Goal: Information Seeking & Learning: Learn about a topic

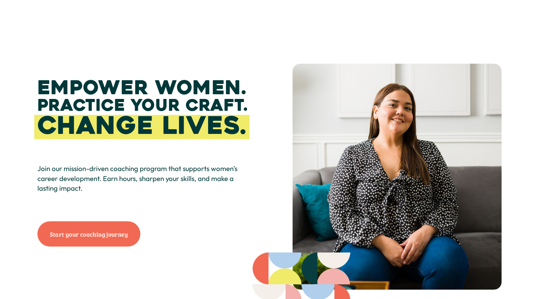
scroll to position [1052, 0]
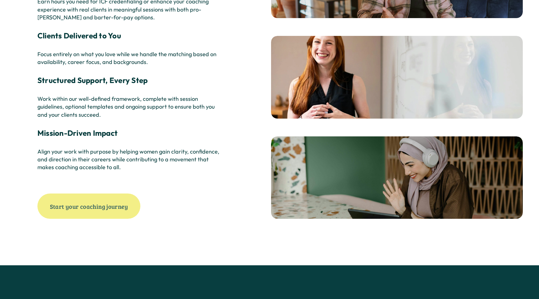
click at [103, 196] on link "Start your coaching journey" at bounding box center [88, 206] width 103 height 25
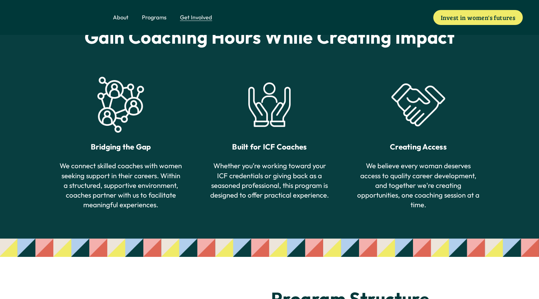
scroll to position [347, 0]
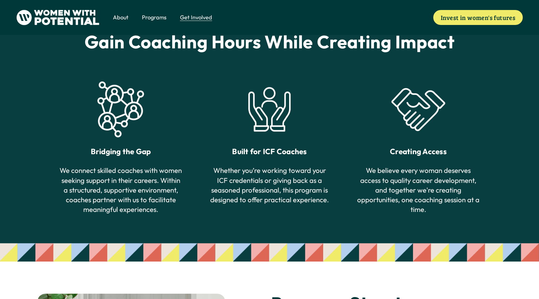
click at [0, 0] on span "The Table" at bounding box center [0, 0] width 0 height 0
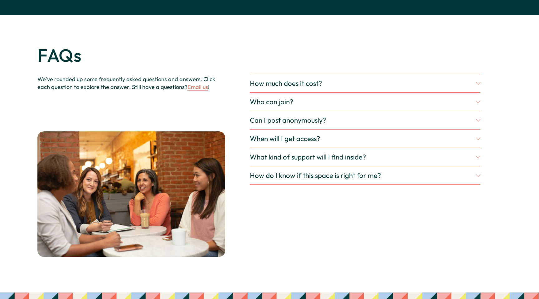
scroll to position [1767, 0]
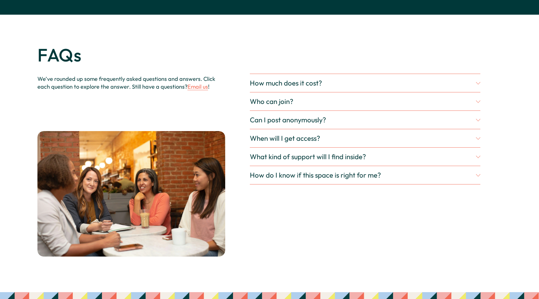
click at [298, 83] on span "How much does it cost?" at bounding box center [363, 83] width 226 height 9
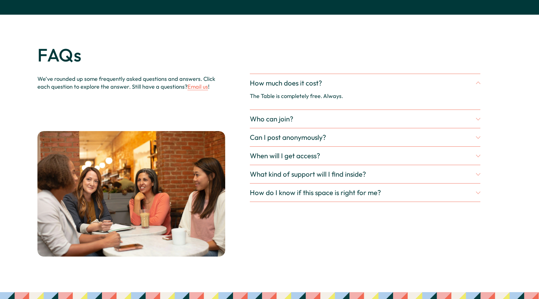
click at [287, 117] on span "Who can join?" at bounding box center [363, 119] width 226 height 9
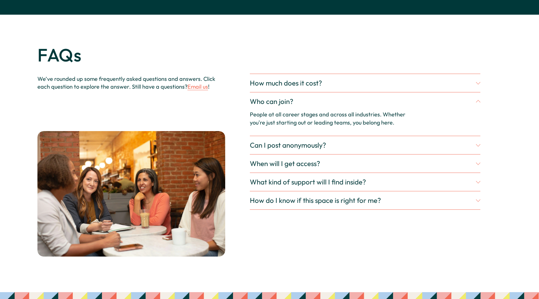
click at [286, 147] on span "Can I post anonymously?" at bounding box center [363, 145] width 226 height 9
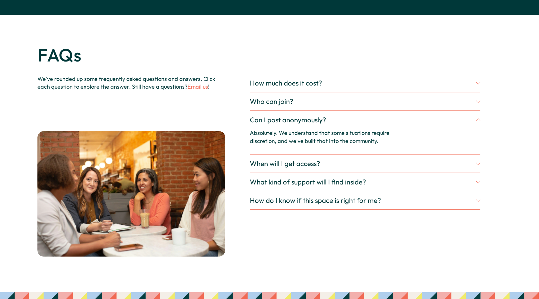
click at [285, 164] on span "When will I get access?" at bounding box center [363, 163] width 226 height 9
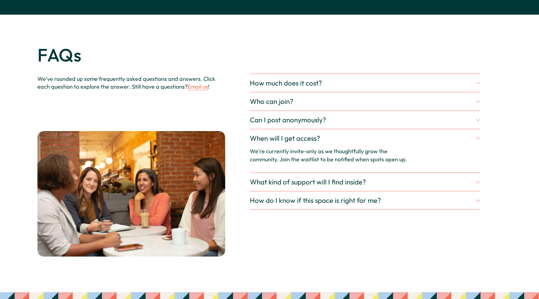
click at [284, 182] on span "What kind of support will I find inside?" at bounding box center [363, 182] width 226 height 9
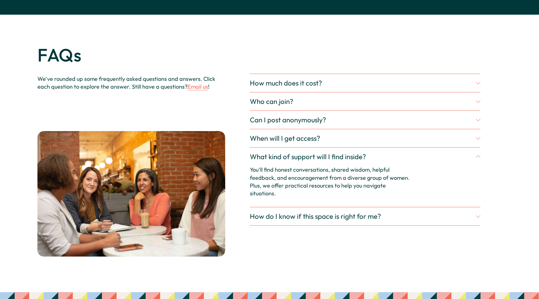
click at [287, 212] on span "How do I know if this space is right for me?" at bounding box center [363, 216] width 226 height 9
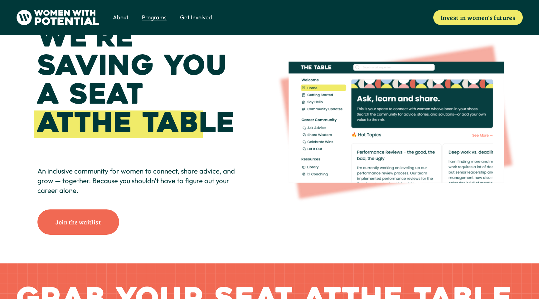
scroll to position [0, 0]
